Goal: Use online tool/utility: Utilize a website feature to perform a specific function

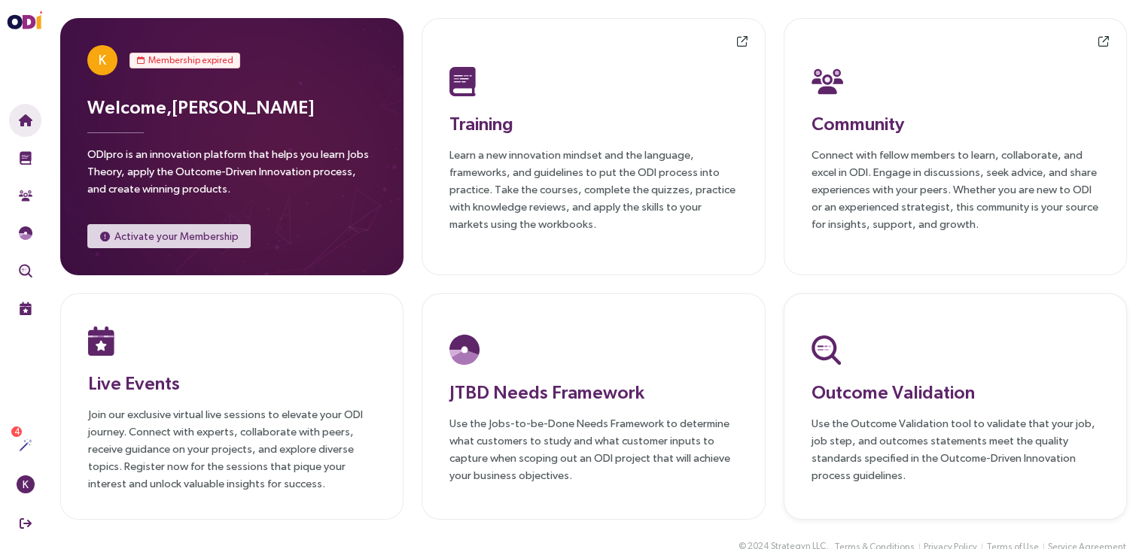
click at [850, 360] on div at bounding box center [955, 349] width 288 height 39
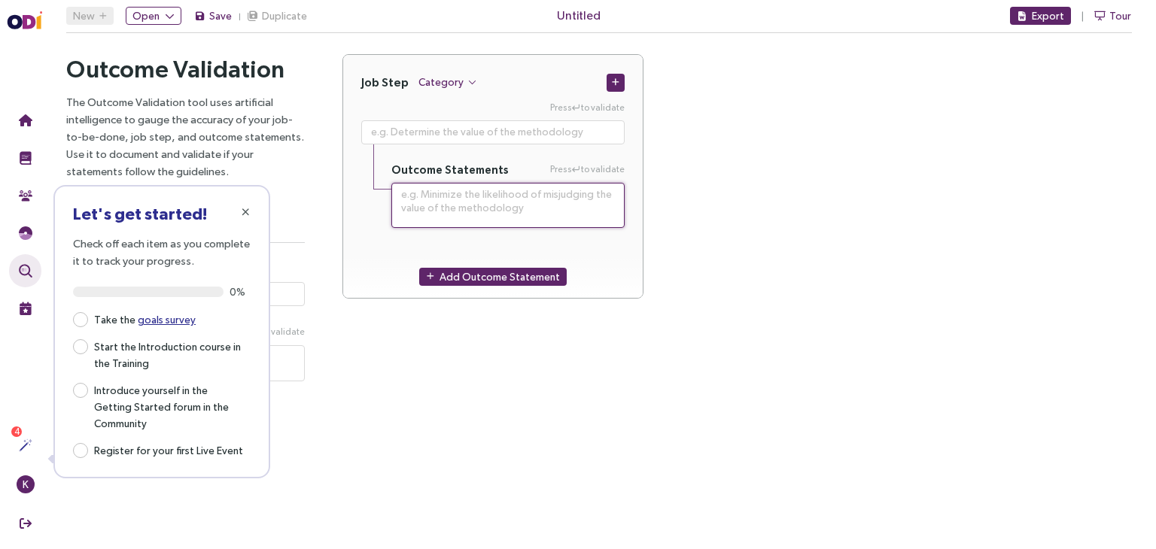
click at [470, 213] on textarea at bounding box center [507, 205] width 233 height 45
paste textarea "Minimize the likelihood of failing to explain the difference between the as-is …"
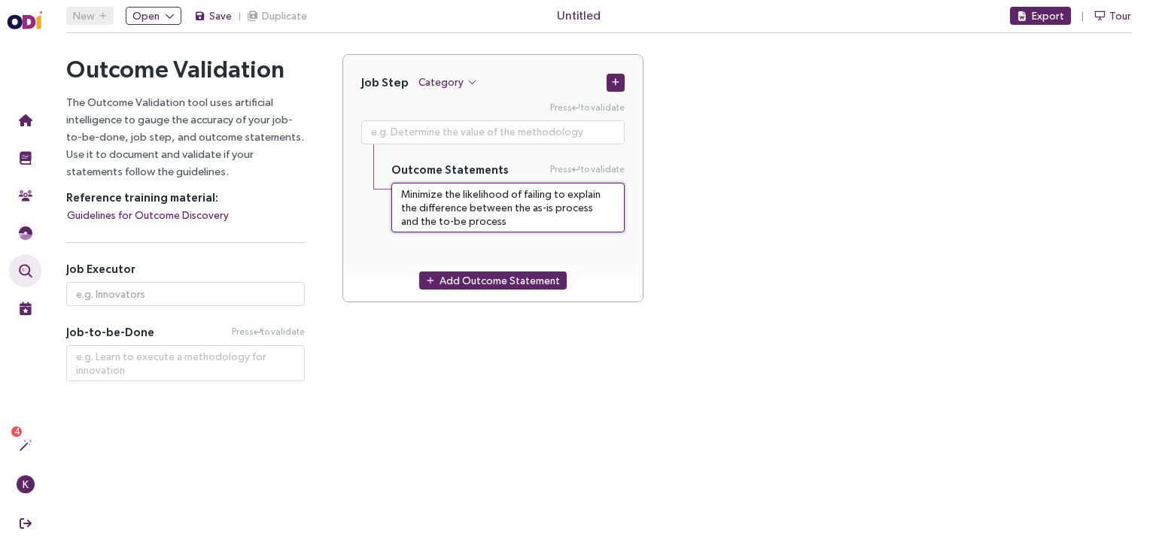
type textarea "Minimize the likelihood of failing to explain the difference between the as-is …"
type textarea "**********"
type textarea "Minimize the likelihood of failing to explain the difference between the as-is …"
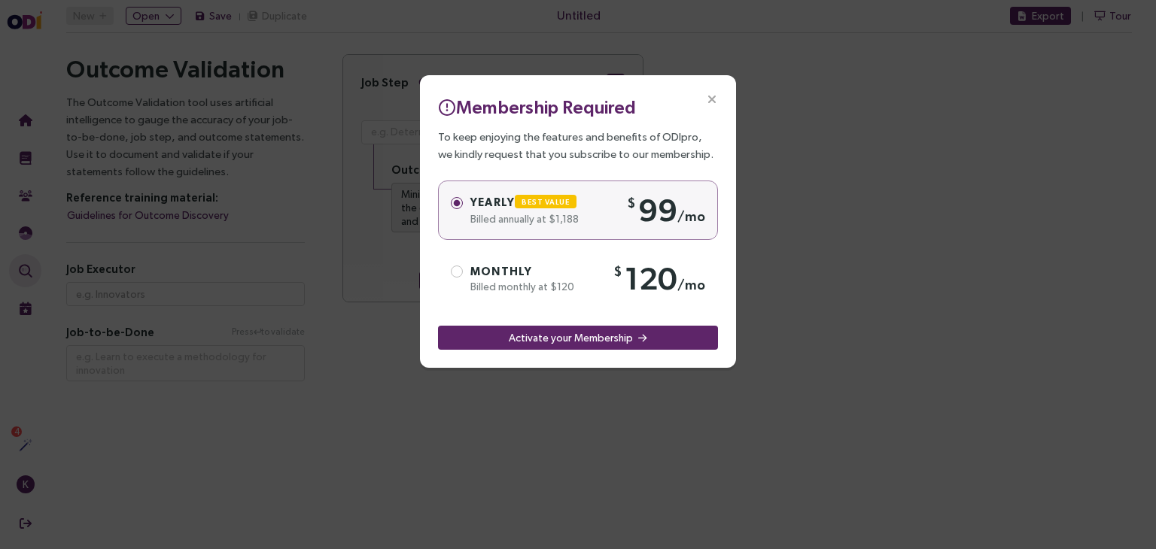
click at [713, 97] on icon "Close" at bounding box center [712, 100] width 14 height 14
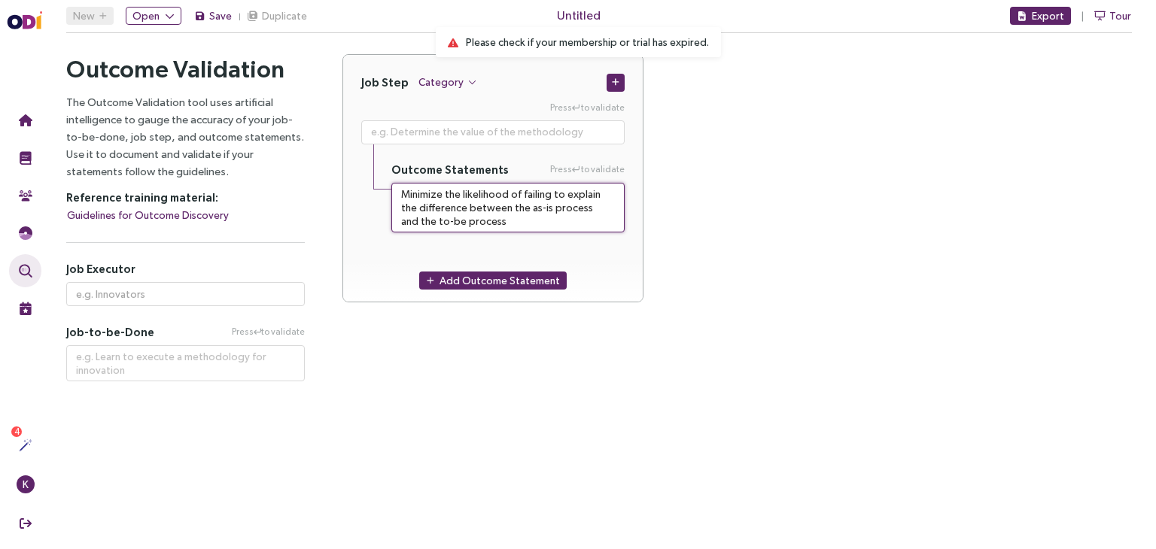
click at [525, 214] on textarea "Minimize the likelihood of failing to explain the difference between the as-is …" at bounding box center [507, 208] width 233 height 50
